Goal: Complete application form

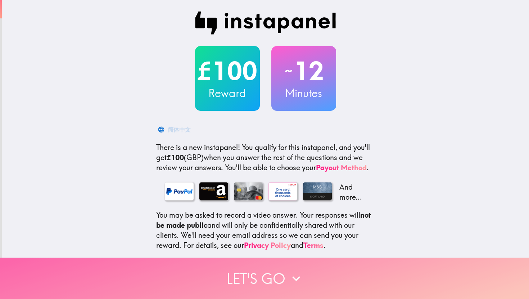
click at [293, 226] on icon "button" at bounding box center [296, 278] width 8 height 5
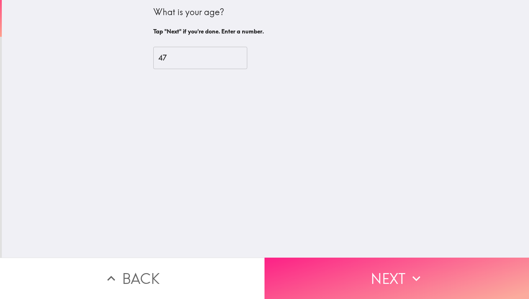
click at [387, 226] on button "Next" at bounding box center [396, 278] width 264 height 41
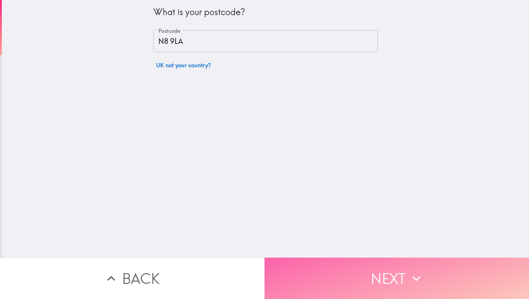
click at [387, 226] on button "Next" at bounding box center [396, 278] width 264 height 41
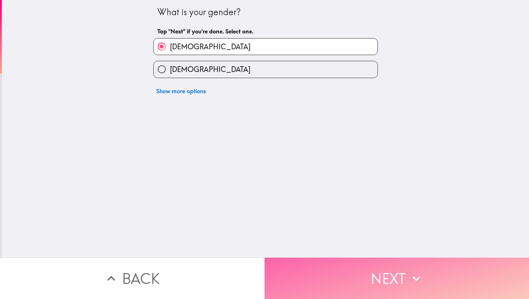
click at [387, 226] on button "Next" at bounding box center [396, 278] width 264 height 41
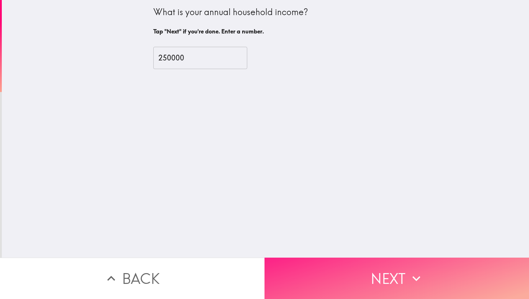
click at [387, 226] on button "Next" at bounding box center [396, 278] width 264 height 41
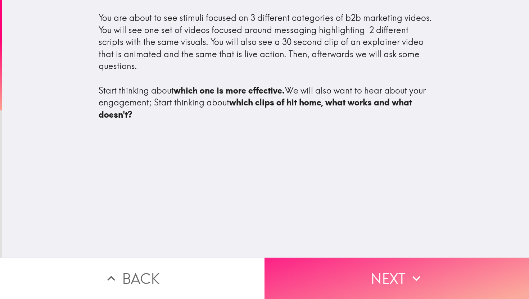
click at [387, 226] on button "Next" at bounding box center [396, 278] width 264 height 41
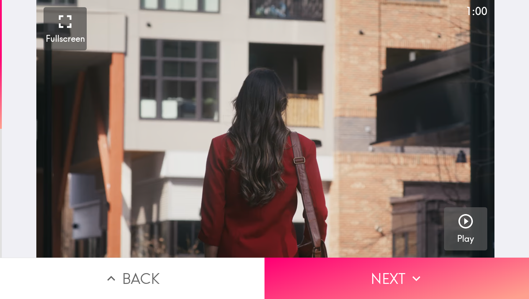
click at [460, 222] on button "Play" at bounding box center [465, 228] width 43 height 43
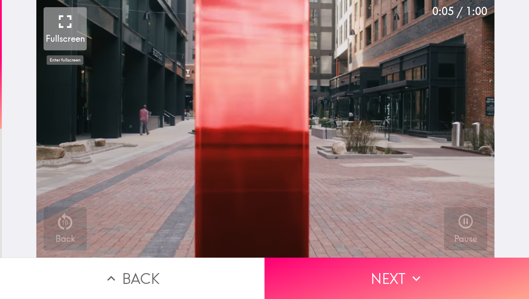
click at [65, 23] on icon "button" at bounding box center [65, 22] width 22 height 22
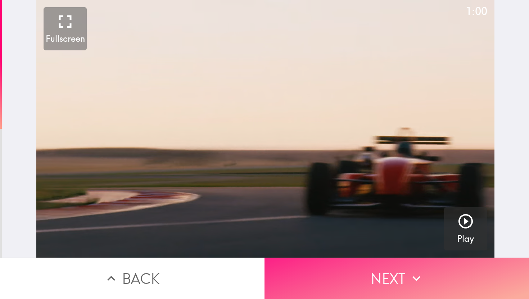
click at [383, 226] on button "Next" at bounding box center [396, 278] width 264 height 41
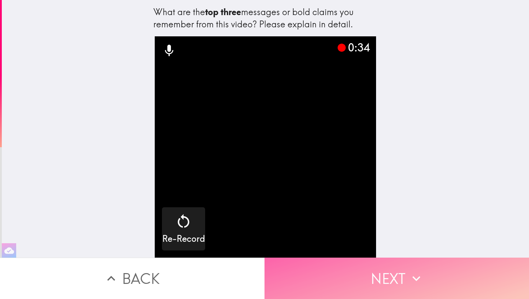
click at [407, 226] on button "Next" at bounding box center [396, 278] width 264 height 41
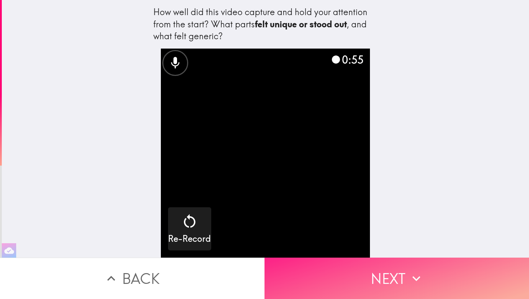
click at [386, 226] on button "Next" at bounding box center [396, 278] width 264 height 41
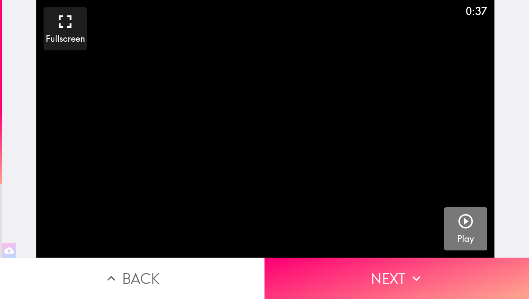
click at [460, 224] on icon "button" at bounding box center [465, 221] width 14 height 14
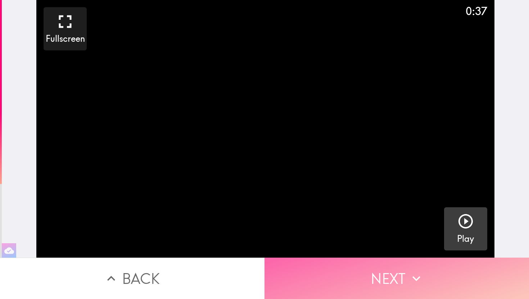
click at [413, 226] on button "Next" at bounding box center [396, 278] width 264 height 41
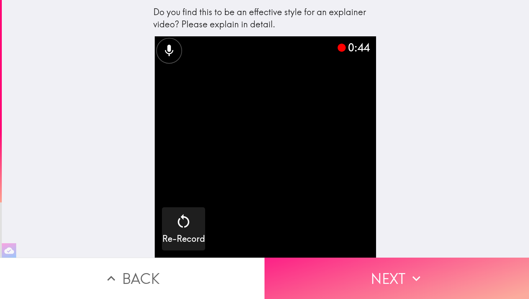
click at [405, 226] on button "Next" at bounding box center [396, 278] width 264 height 41
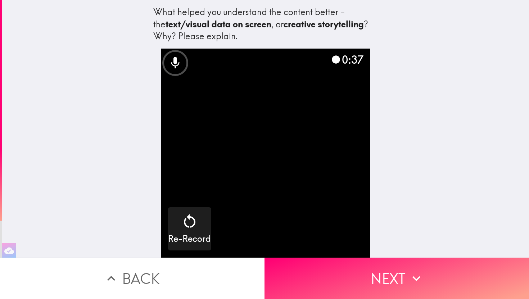
click at [423, 226] on div "What helped you understand the content better - the text/visual data on screen …" at bounding box center [265, 129] width 527 height 258
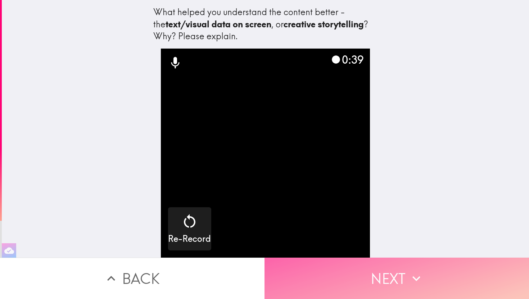
click at [411, 226] on icon "button" at bounding box center [416, 279] width 16 height 16
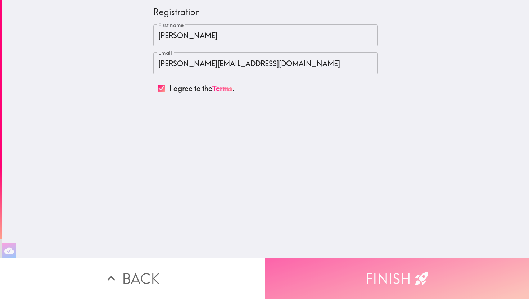
click at [411, 226] on button "Finish" at bounding box center [396, 278] width 264 height 41
